Goal: Information Seeking & Learning: Learn about a topic

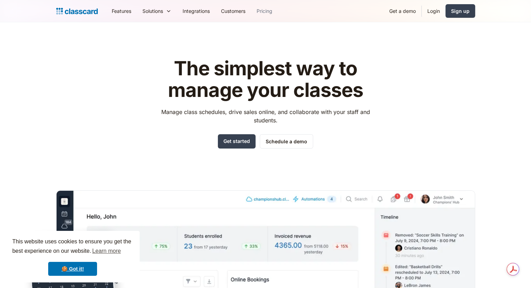
click at [265, 12] on link "Pricing" at bounding box center [264, 11] width 27 height 16
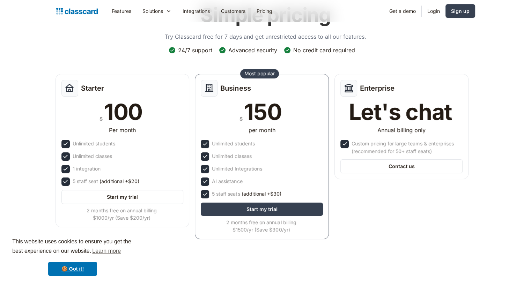
scroll to position [70, 0]
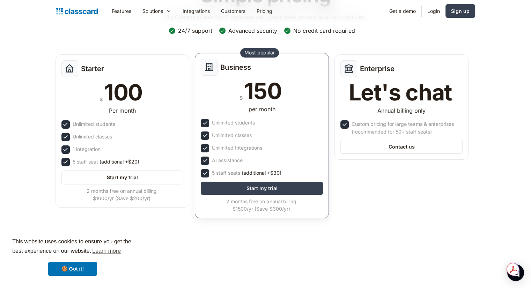
click at [204, 176] on img at bounding box center [204, 173] width 7 height 7
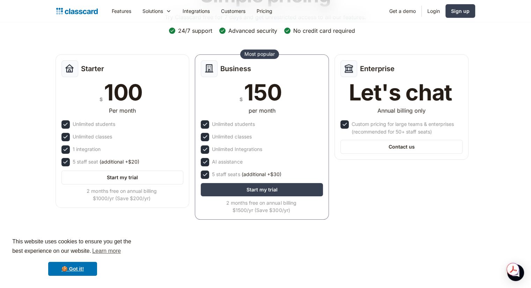
click at [265, 10] on link "Pricing" at bounding box center [264, 11] width 27 height 16
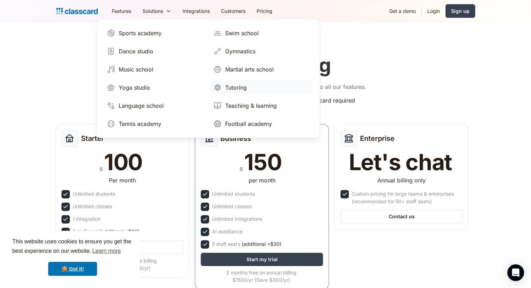
click at [236, 92] on link "Tutoring" at bounding box center [261, 88] width 102 height 14
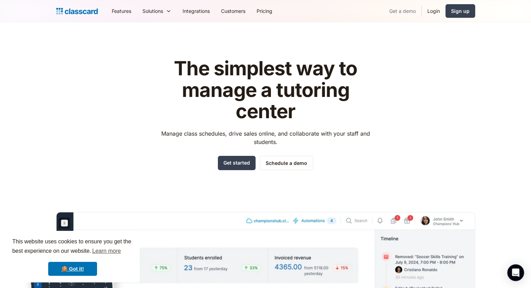
click at [404, 13] on link "Get a demo" at bounding box center [403, 11] width 38 height 16
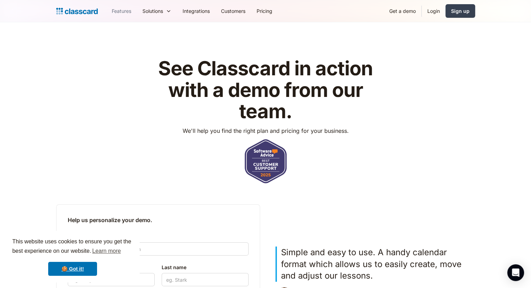
click at [121, 10] on link "Features" at bounding box center [121, 11] width 31 height 16
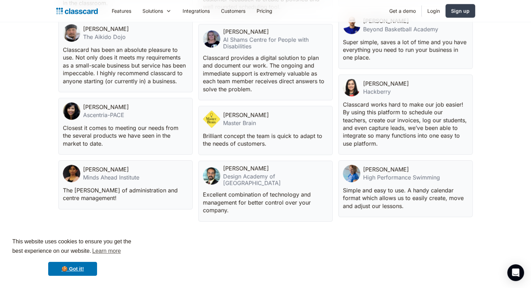
scroll to position [1640, 0]
